Goal: Navigation & Orientation: Find specific page/section

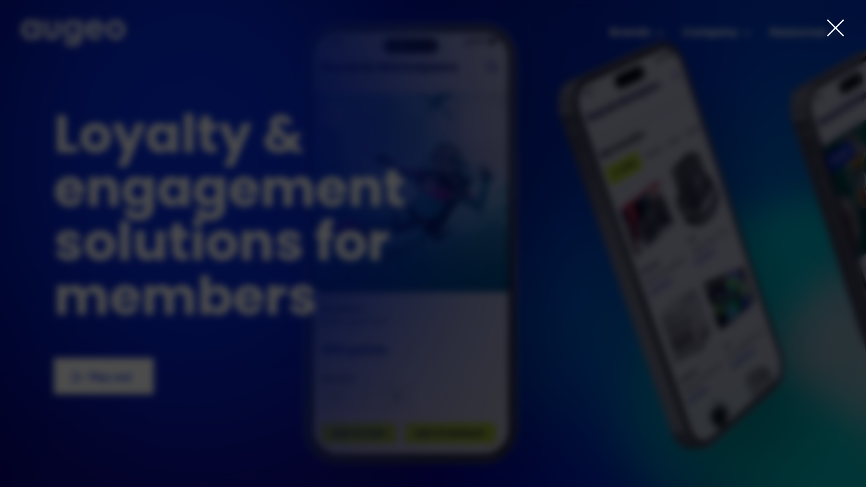
click at [846, 26] on div at bounding box center [433, 243] width 866 height 487
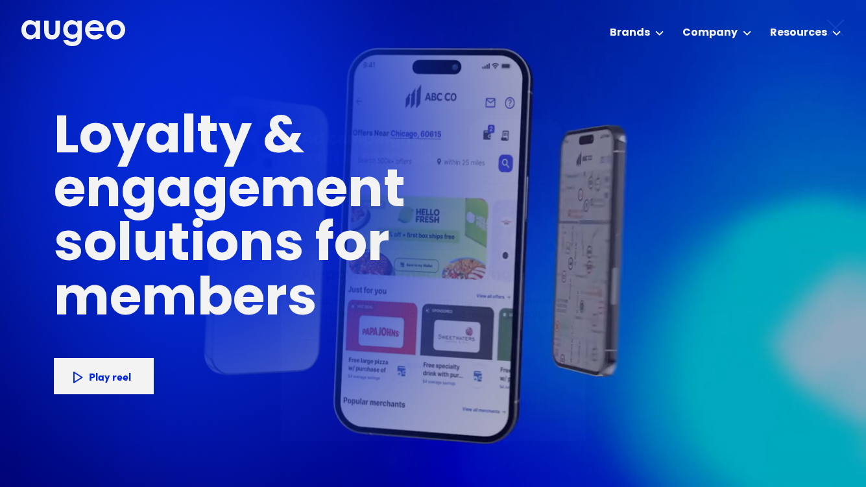
click at [839, 26] on icon at bounding box center [835, 27] width 19 height 19
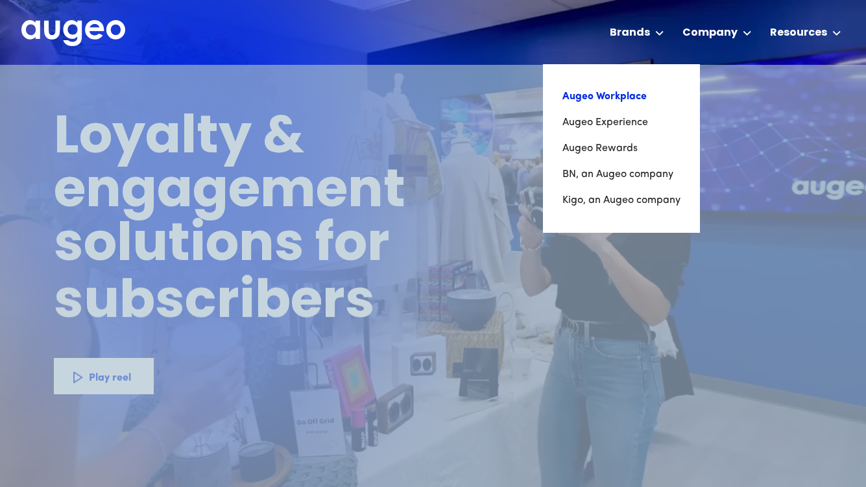
click at [639, 96] on link "Augeo Workplace" at bounding box center [622, 97] width 118 height 26
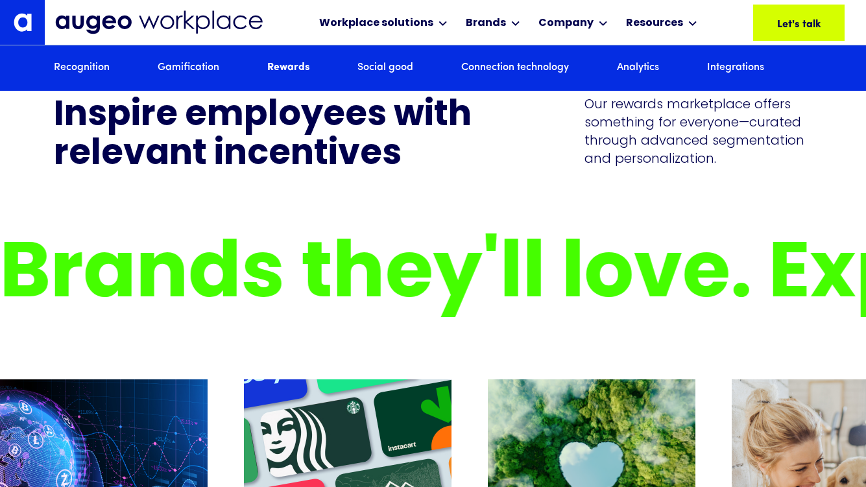
scroll to position [3691, 0]
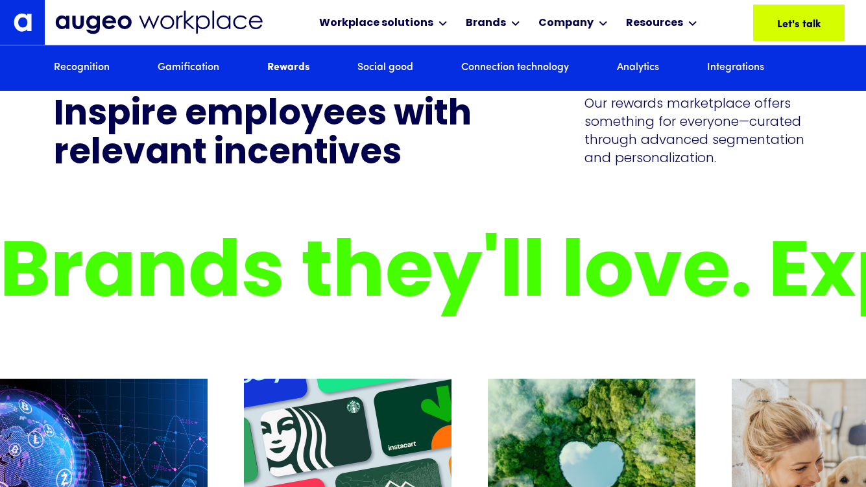
click at [25, 20] on img at bounding box center [23, 22] width 18 height 18
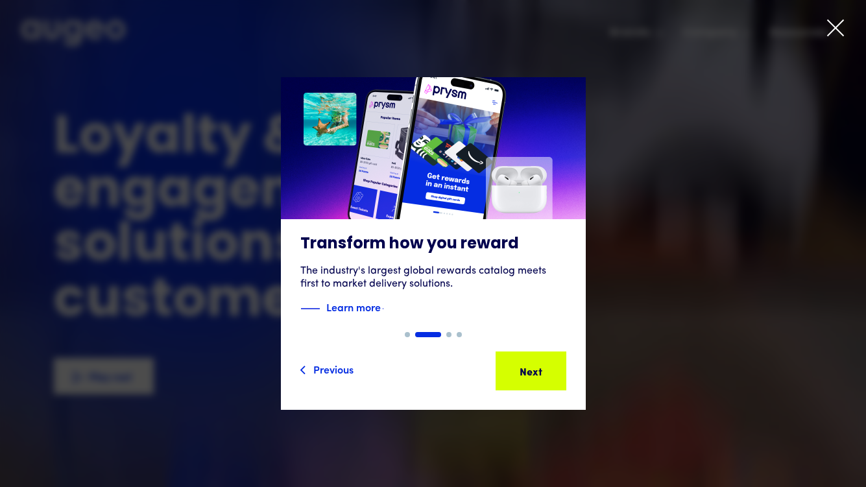
click at [839, 25] on icon at bounding box center [836, 28] width 16 height 16
